Goal: Find specific page/section: Find specific page/section

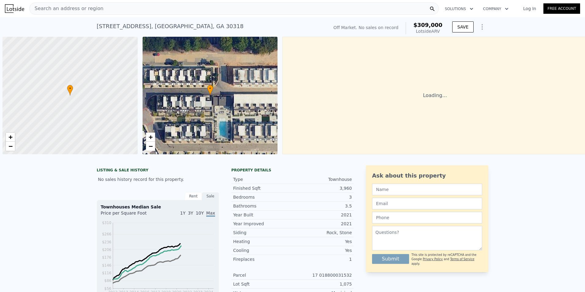
scroll to position [0, 2]
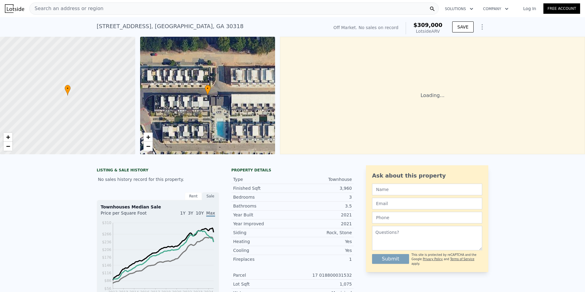
click at [61, 10] on span "Search an address or region" at bounding box center [67, 8] width 74 height 7
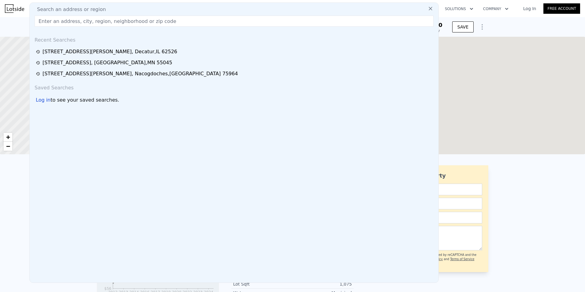
click at [66, 22] on input "text" at bounding box center [234, 21] width 399 height 11
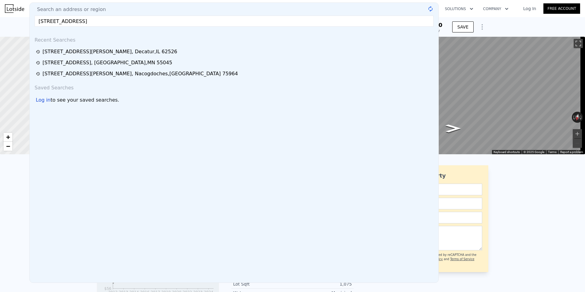
type input "[STREET_ADDRESS]"
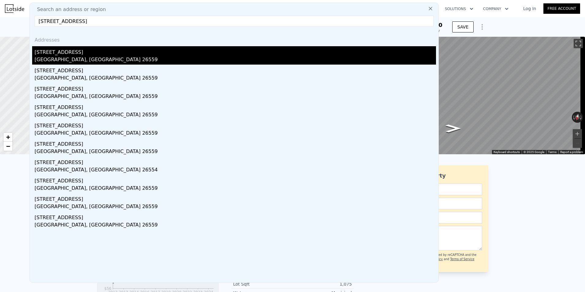
click at [89, 57] on div "[GEOGRAPHIC_DATA], [GEOGRAPHIC_DATA] 26559" at bounding box center [236, 60] width 402 height 9
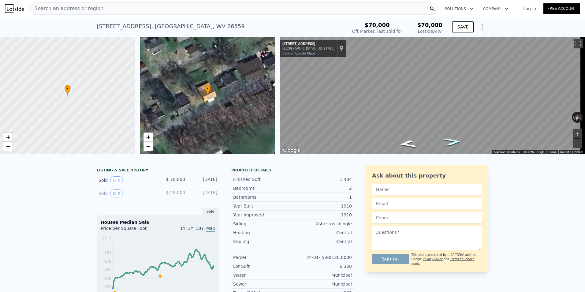
click at [451, 140] on icon "Go East, Chestnut St" at bounding box center [452, 141] width 33 height 11
click at [451, 140] on icon "Go Northeast, Chestnut St" at bounding box center [453, 141] width 36 height 12
click at [407, 149] on icon "Go Southwest, Chestnut St" at bounding box center [409, 145] width 41 height 12
click at [407, 148] on icon "Go West, Chestnut St" at bounding box center [410, 145] width 43 height 12
click at [407, 148] on icon "Go Southwest, Chestnut St" at bounding box center [410, 145] width 42 height 12
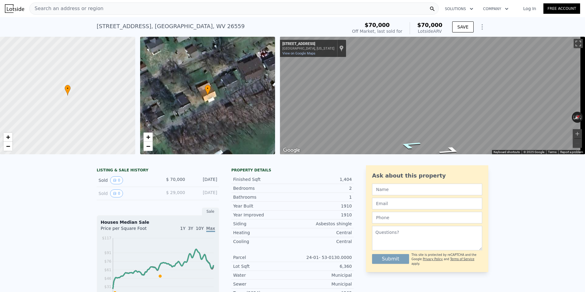
click at [407, 148] on icon "Go Southwest, Chestnut St" at bounding box center [409, 145] width 41 height 12
click at [61, 9] on span "Search an address or region" at bounding box center [67, 8] width 74 height 7
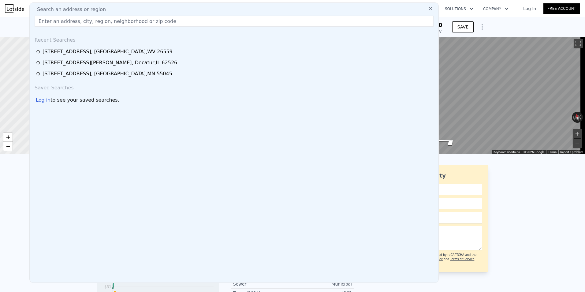
click at [52, 21] on input "text" at bounding box center [234, 21] width 399 height 11
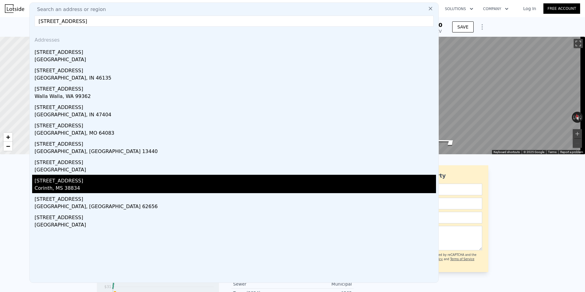
type input "[STREET_ADDRESS]"
click at [57, 178] on div "[STREET_ADDRESS]" at bounding box center [236, 180] width 402 height 10
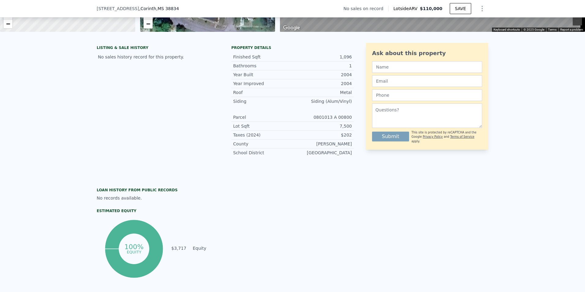
scroll to position [426, 0]
